Goal: Navigation & Orientation: Find specific page/section

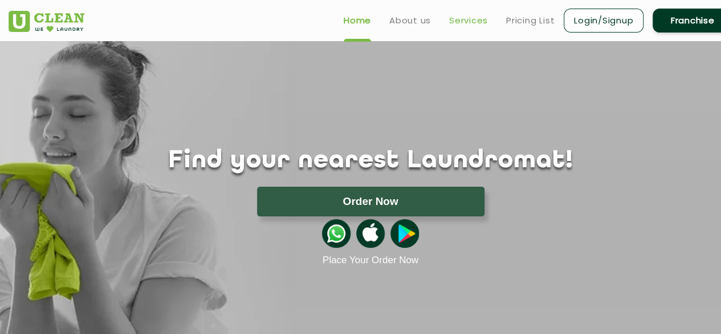
click at [469, 14] on link "Services" at bounding box center [468, 21] width 39 height 14
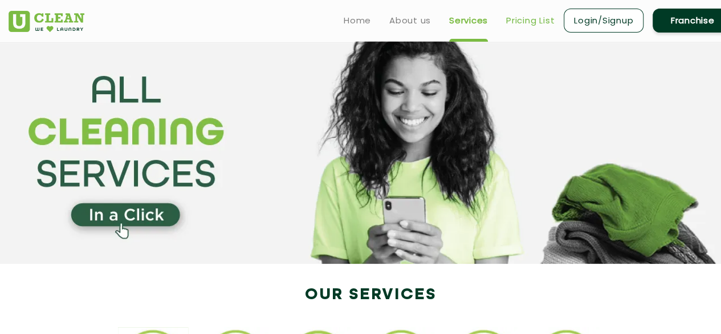
click at [533, 20] on link "Pricing List" at bounding box center [530, 21] width 48 height 14
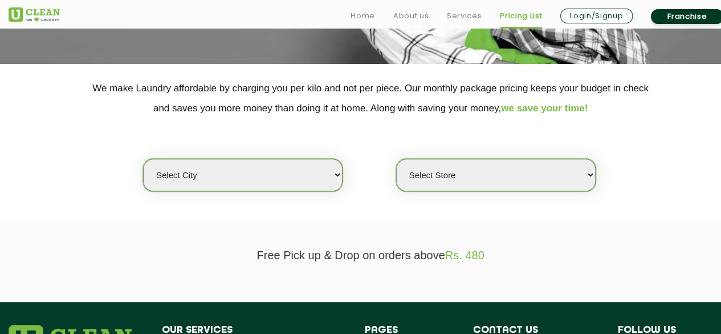
scroll to position [228, 0]
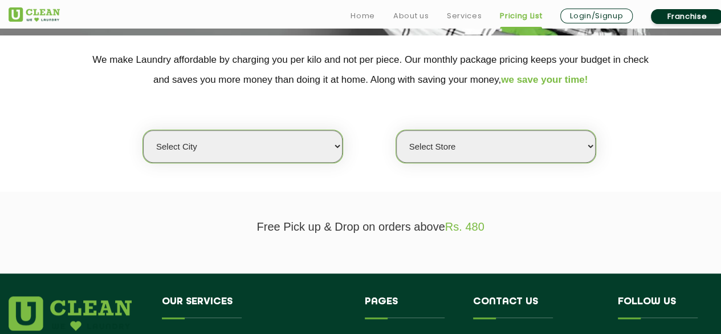
click at [332, 137] on select "Select city" at bounding box center [243, 146] width 200 height 33
click at [332, 138] on select "Select city" at bounding box center [243, 146] width 200 height 33
click at [334, 147] on select "Select city" at bounding box center [243, 146] width 200 height 33
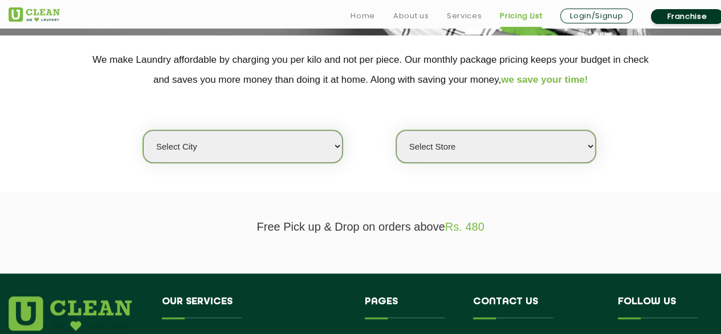
click at [334, 147] on select "Select city" at bounding box center [243, 146] width 200 height 33
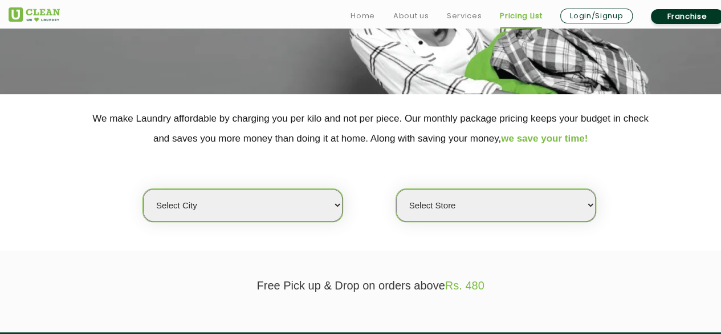
scroll to position [171, 0]
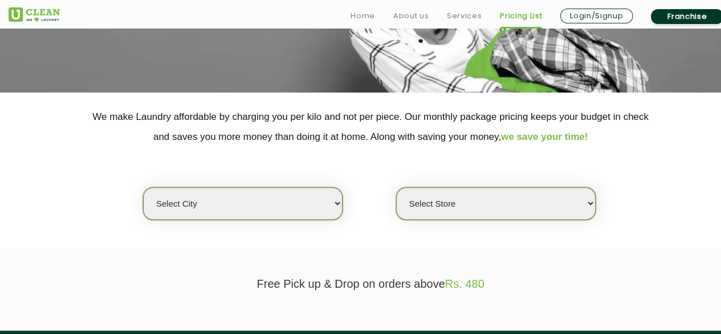
click at [524, 203] on select "Select Store" at bounding box center [496, 203] width 200 height 33
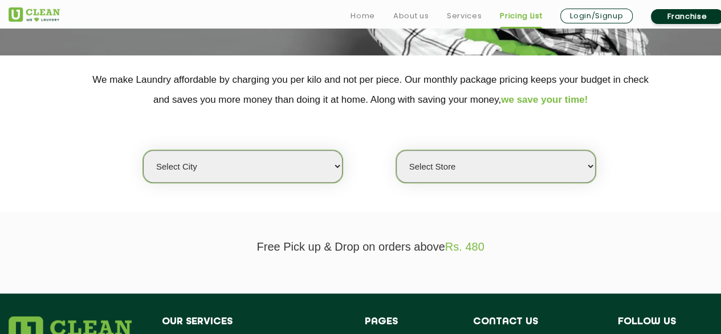
scroll to position [399, 0]
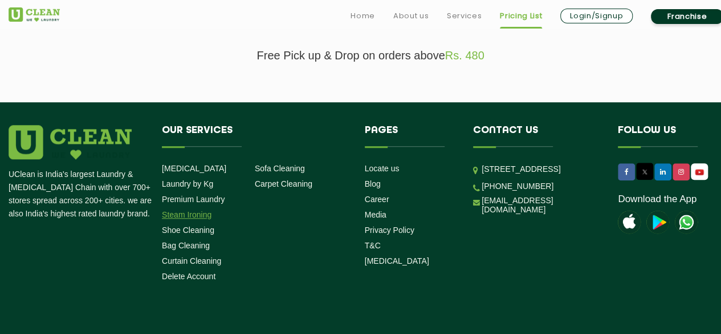
click at [177, 216] on link "Steam Ironing" at bounding box center [187, 214] width 50 height 9
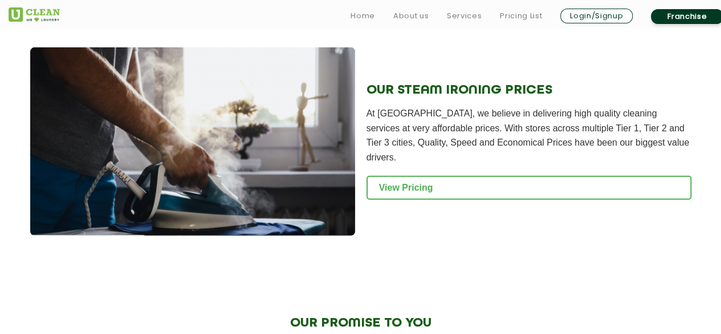
scroll to position [1483, 0]
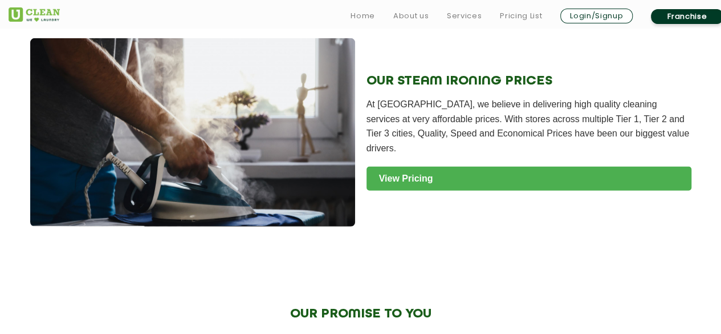
click at [443, 167] on link "View Pricing" at bounding box center [529, 179] width 325 height 24
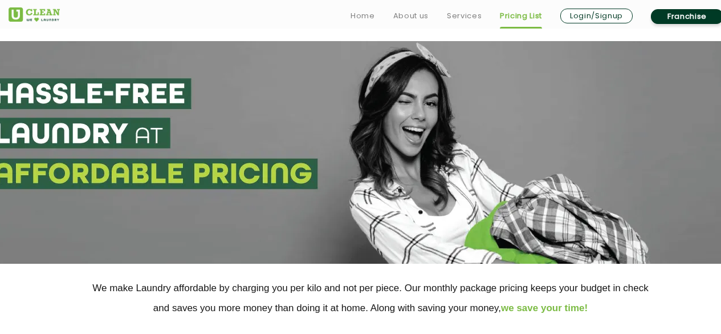
scroll to position [285, 0]
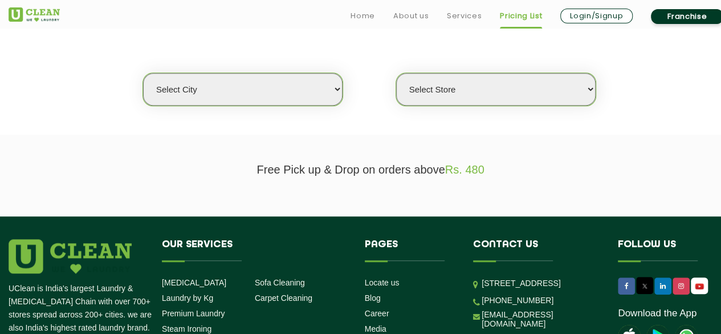
drag, startPoint x: 0, startPoint y: 0, endPoint x: 283, endPoint y: 91, distance: 297.2
click at [283, 91] on select "Select city" at bounding box center [243, 89] width 200 height 33
click at [394, 17] on link "About us" at bounding box center [411, 16] width 35 height 14
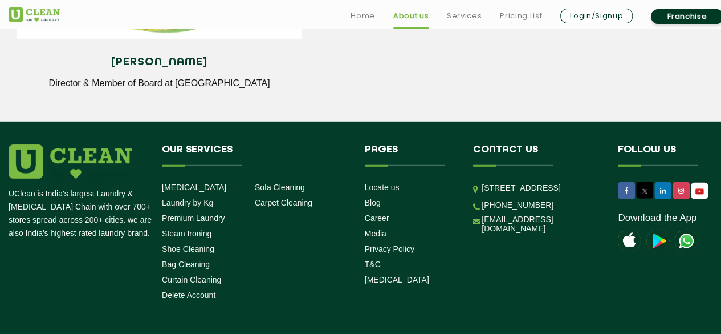
scroll to position [1654, 0]
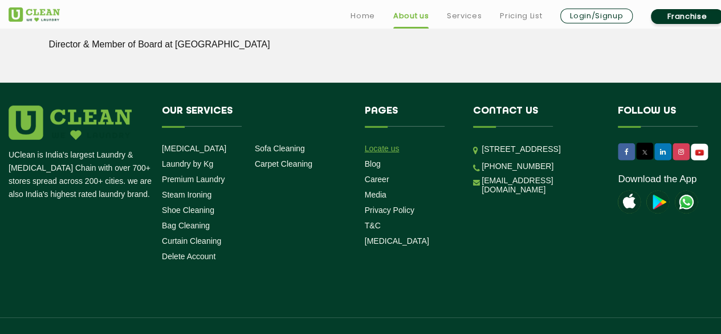
click at [388, 151] on link "Locate us" at bounding box center [382, 148] width 35 height 9
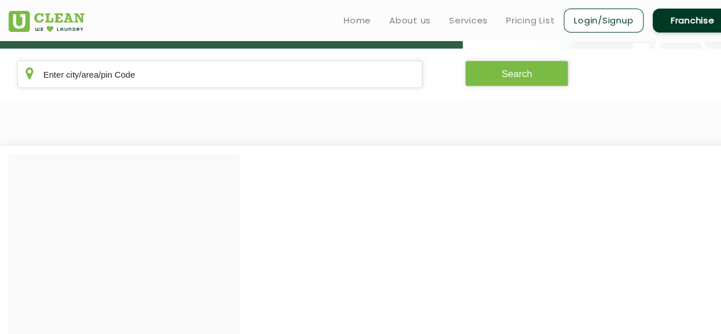
scroll to position [114, 0]
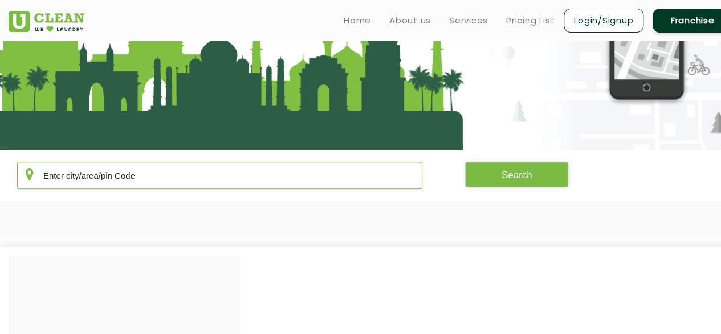
click at [140, 175] on input "text" at bounding box center [219, 174] width 405 height 27
type input "GUWAHATI"
click at [521, 174] on button "Search" at bounding box center [517, 174] width 104 height 26
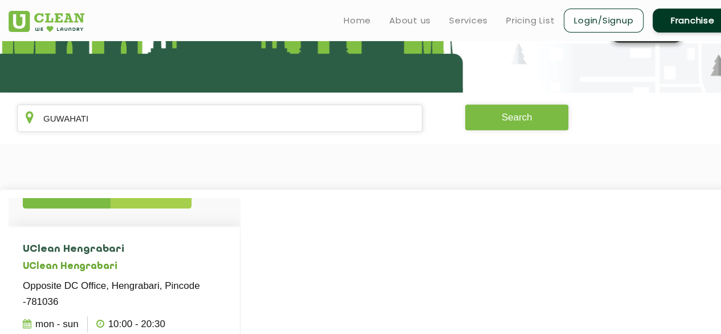
scroll to position [746, 0]
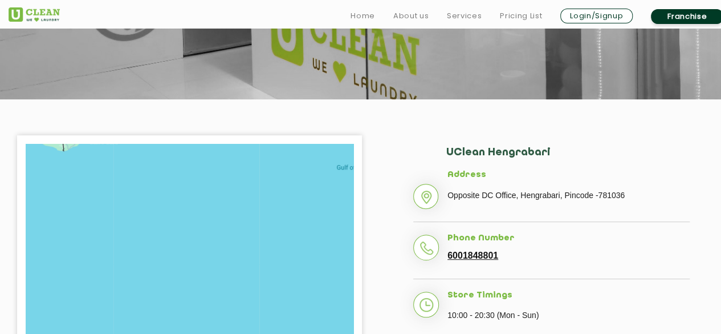
scroll to position [228, 0]
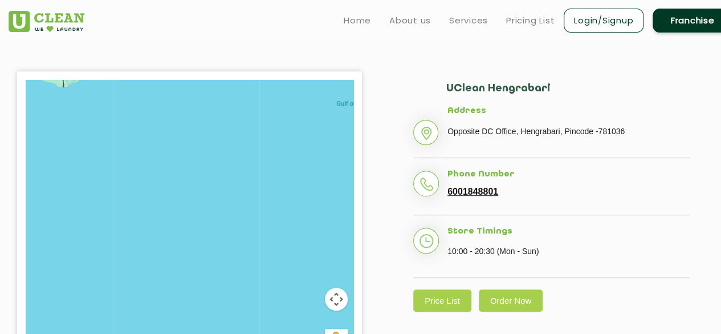
click at [503, 125] on p "Opposite DC Office, Hengrabari, Pincode -781036" at bounding box center [569, 131] width 242 height 17
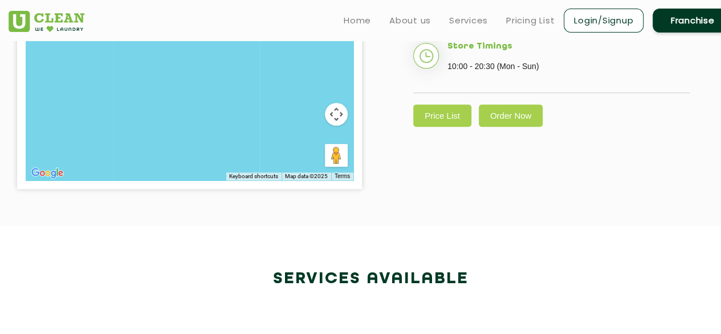
scroll to position [342, 0]
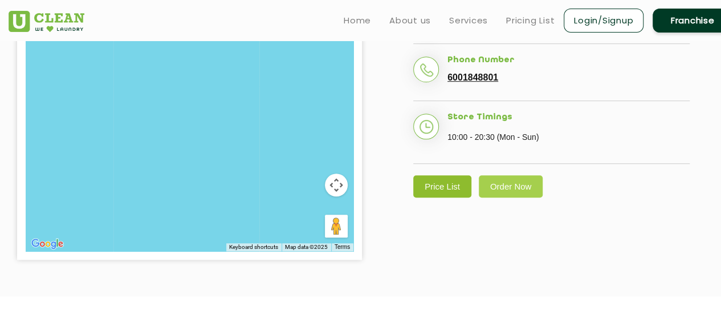
click at [431, 189] on link "Price List" at bounding box center [442, 186] width 58 height 22
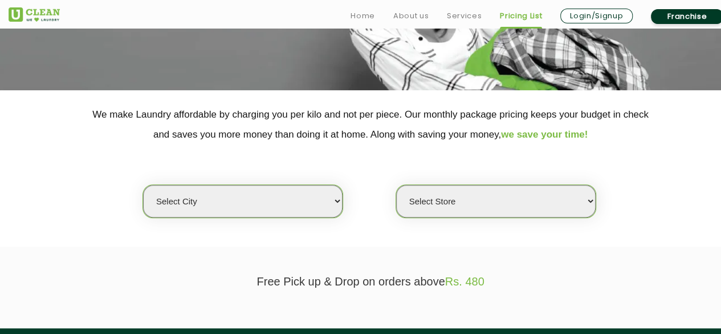
scroll to position [285, 0]
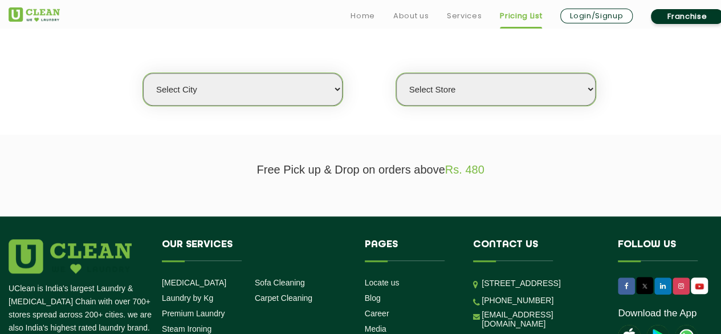
click at [291, 89] on select "Select city" at bounding box center [243, 89] width 200 height 33
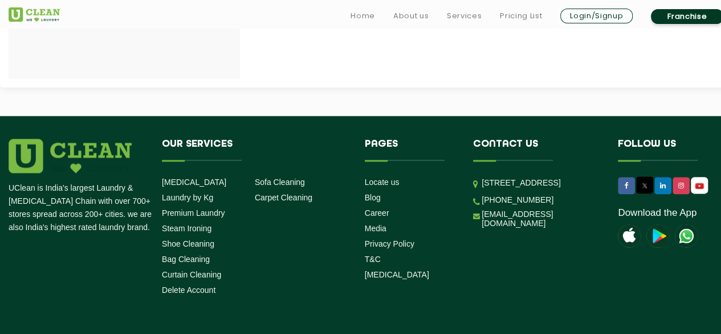
scroll to position [627, 0]
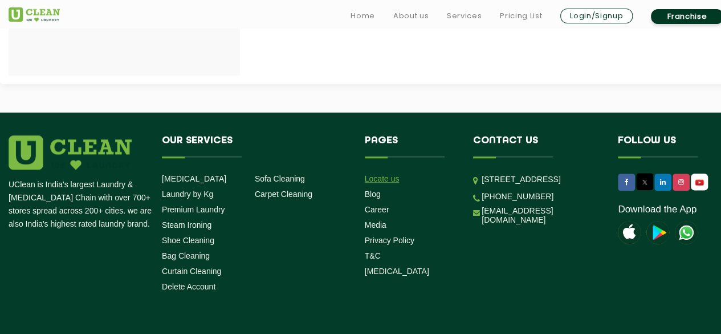
click at [383, 182] on link "Locate us" at bounding box center [382, 178] width 35 height 9
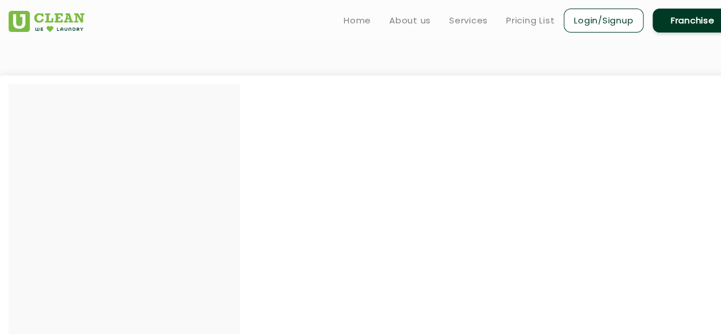
scroll to position [57, 0]
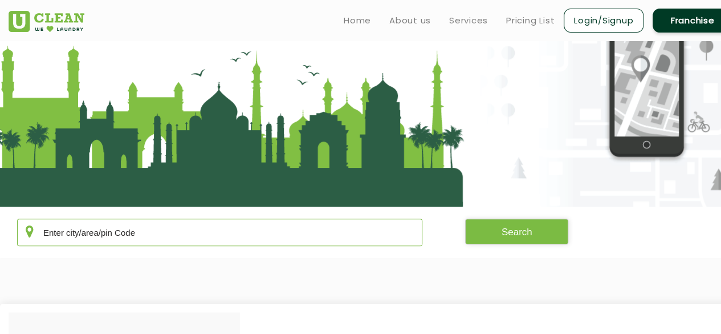
click at [117, 241] on input "text" at bounding box center [219, 231] width 405 height 27
click at [119, 233] on input "text" at bounding box center [219, 231] width 405 height 27
type input "GUWAHATI"
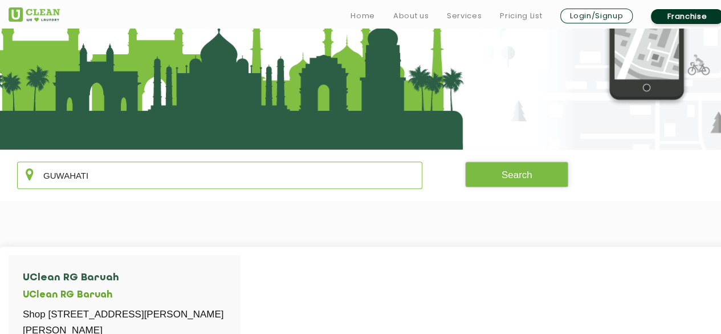
scroll to position [228, 0]
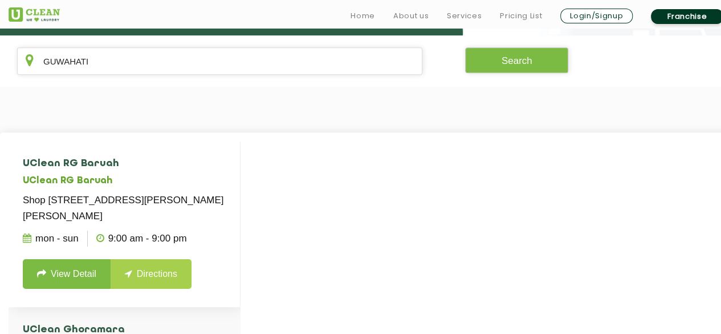
click at [140, 289] on link "Directions" at bounding box center [151, 274] width 81 height 30
click at [157, 287] on link "Directions" at bounding box center [151, 274] width 81 height 30
drag, startPoint x: 24, startPoint y: 164, endPoint x: 105, endPoint y: 163, distance: 81.0
click at [105, 163] on h4 "UClean RG Baruah" at bounding box center [124, 163] width 203 height 11
copy h4 "UClean RG Baruah"
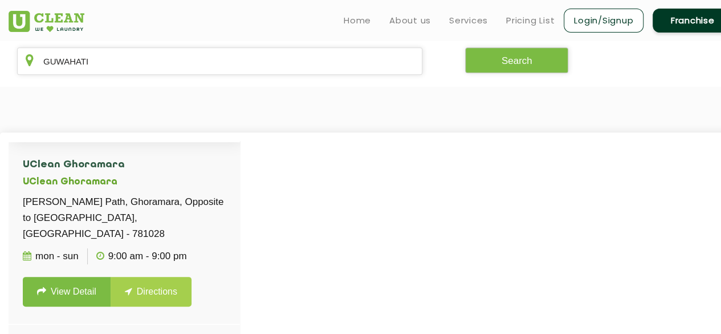
scroll to position [171, 0]
